Goal: Information Seeking & Learning: Learn about a topic

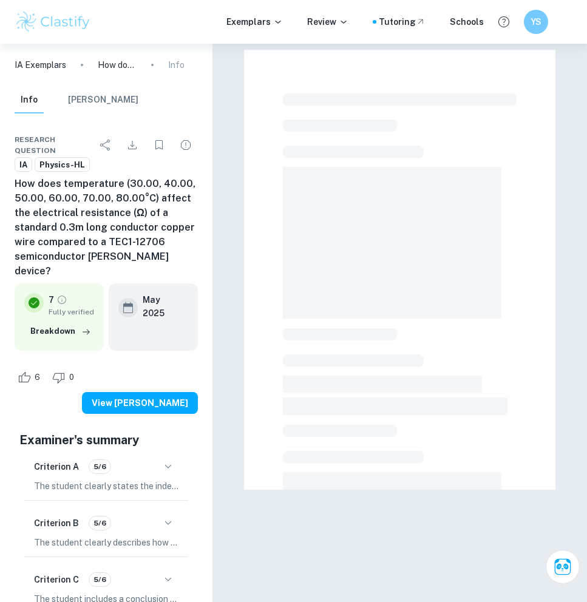
scroll to position [44, 0]
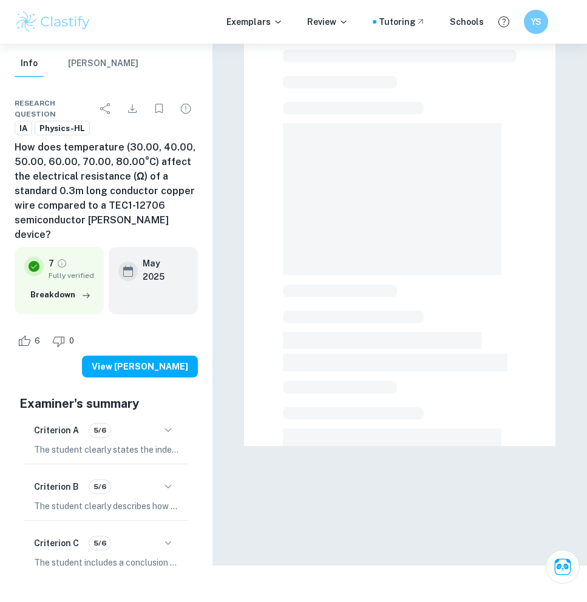
click at [67, 16] on img at bounding box center [53, 22] width 77 height 24
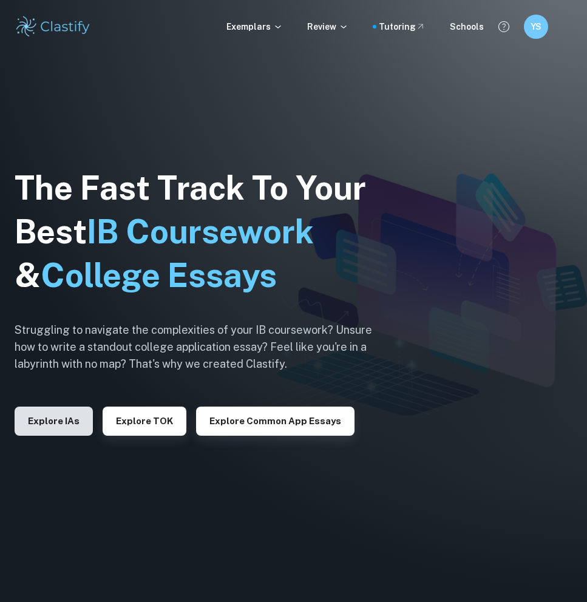
click at [54, 421] on button "Explore IAs" at bounding box center [54, 421] width 78 height 29
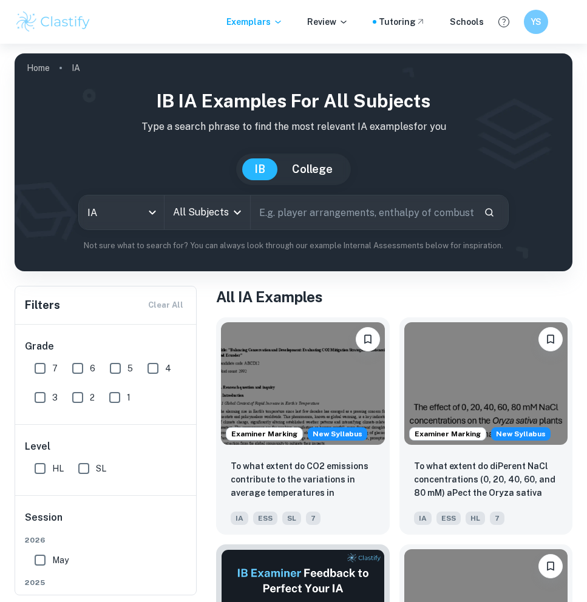
click at [34, 361] on input "7" at bounding box center [40, 368] width 24 height 24
checkbox input "true"
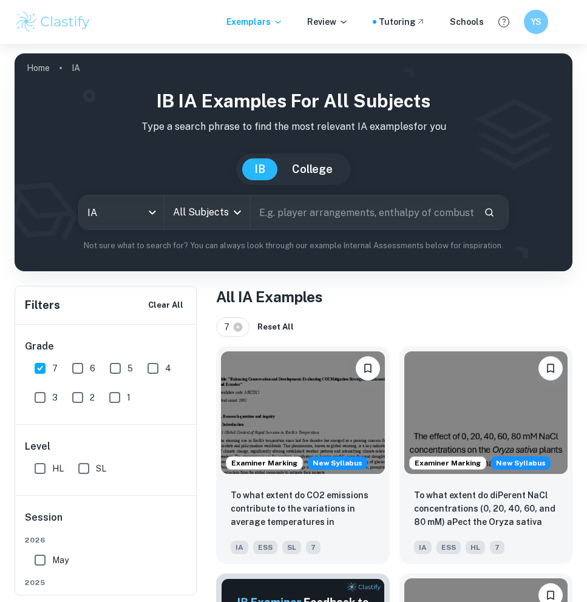
click at [206, 218] on input "All Subjects" at bounding box center [198, 212] width 56 height 23
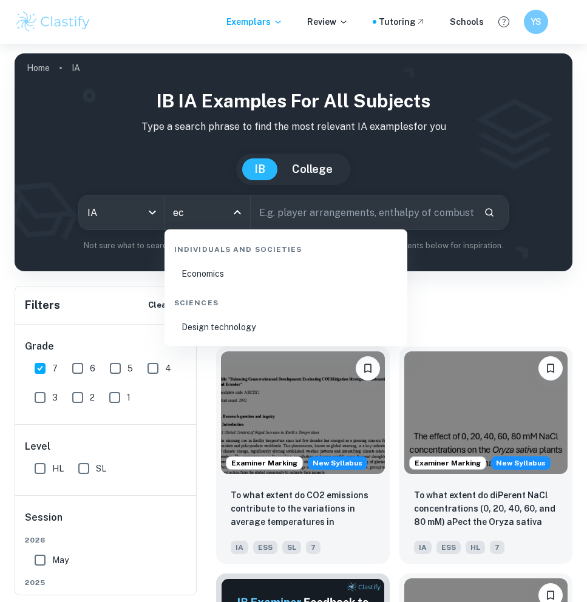
click at [218, 274] on li "Economics" at bounding box center [285, 274] width 233 height 28
type input "Economics"
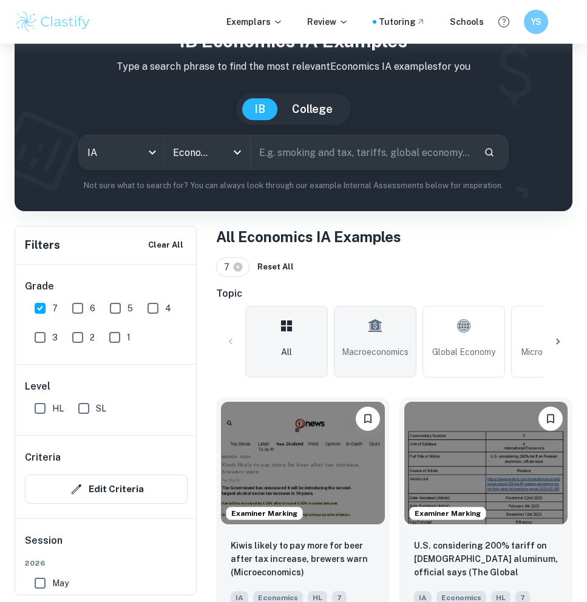
scroll to position [0, 15]
click at [359, 339] on icon at bounding box center [360, 325] width 15 height 29
type input "Macroeconomics"
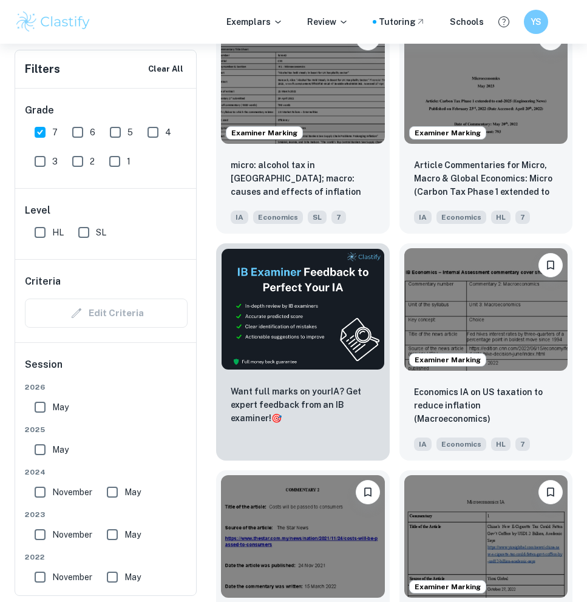
scroll to position [442, 0]
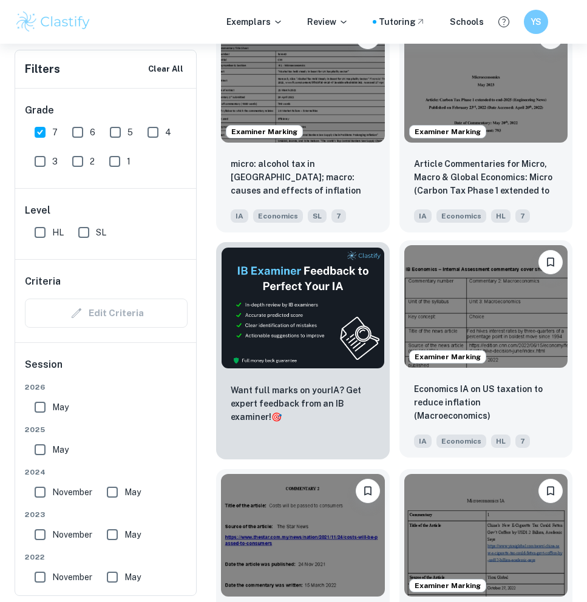
click at [519, 348] on img at bounding box center [486, 306] width 164 height 123
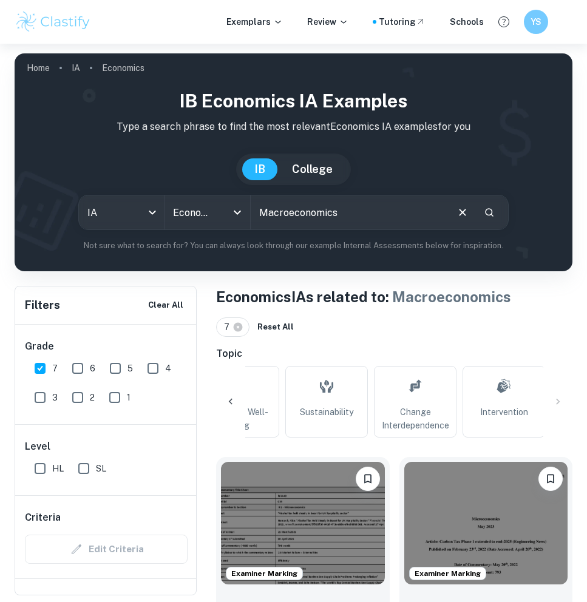
scroll to position [0, 759]
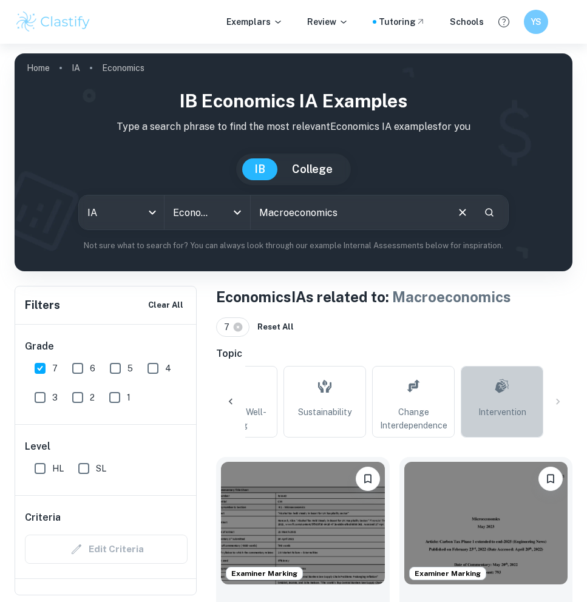
click at [515, 406] on span "Intervention" at bounding box center [502, 411] width 48 height 13
type input "Intervention"
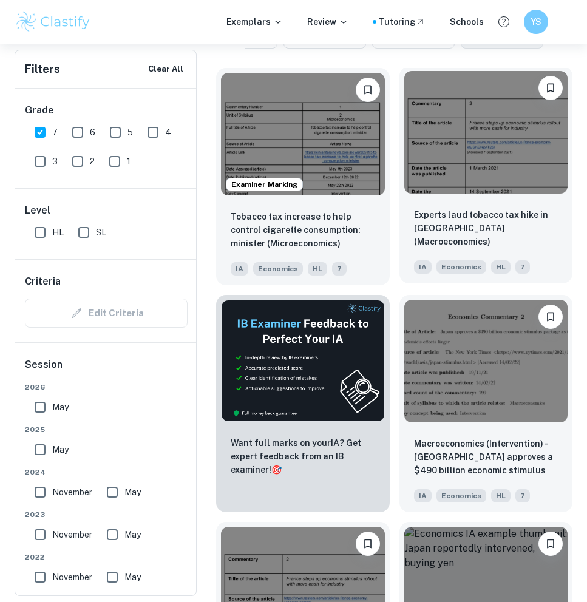
scroll to position [390, 0]
